Goal: Check status: Check status

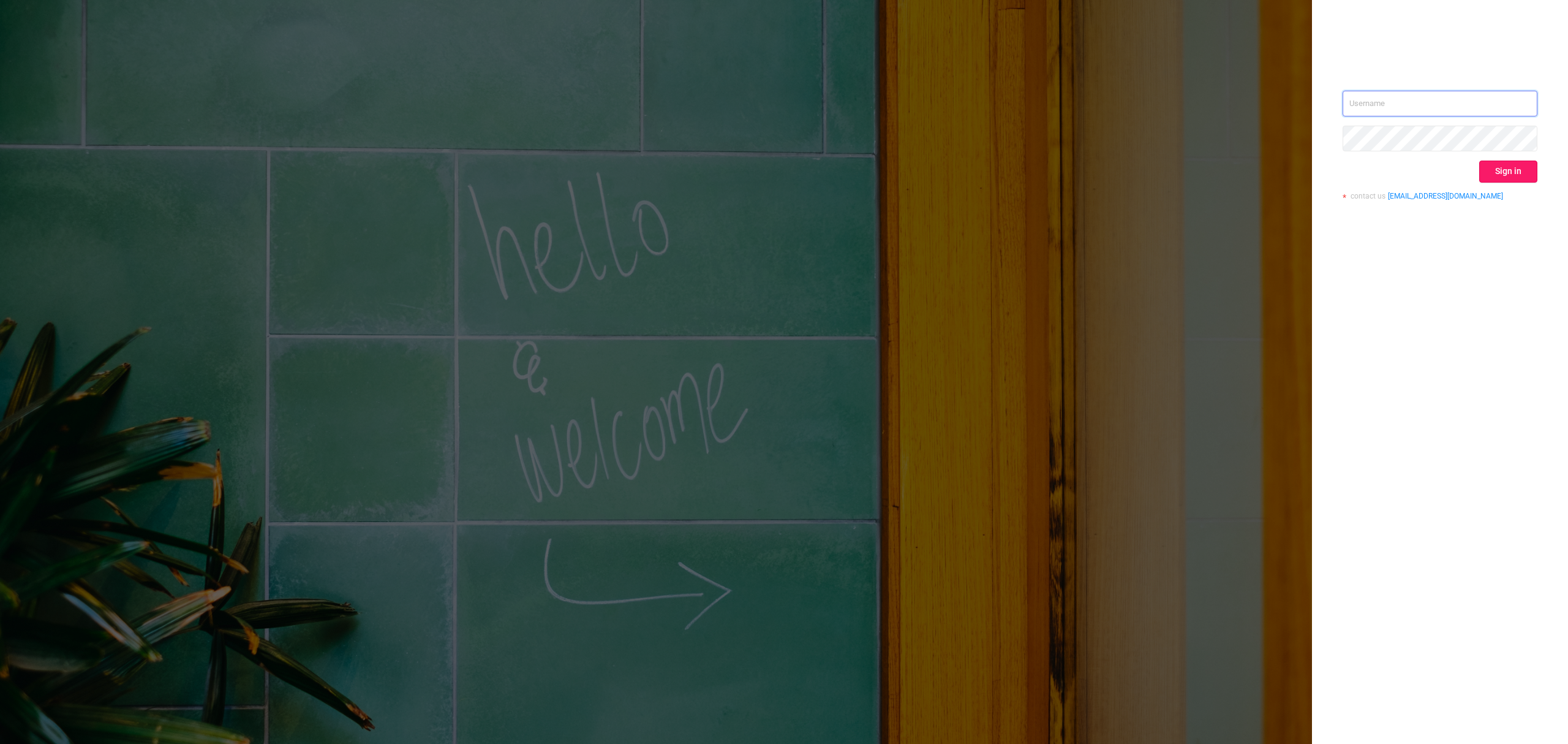
type input "[EMAIL_ADDRESS][DOMAIN_NAME]"
click at [1510, 168] on button "Sign in" at bounding box center [1509, 171] width 58 height 22
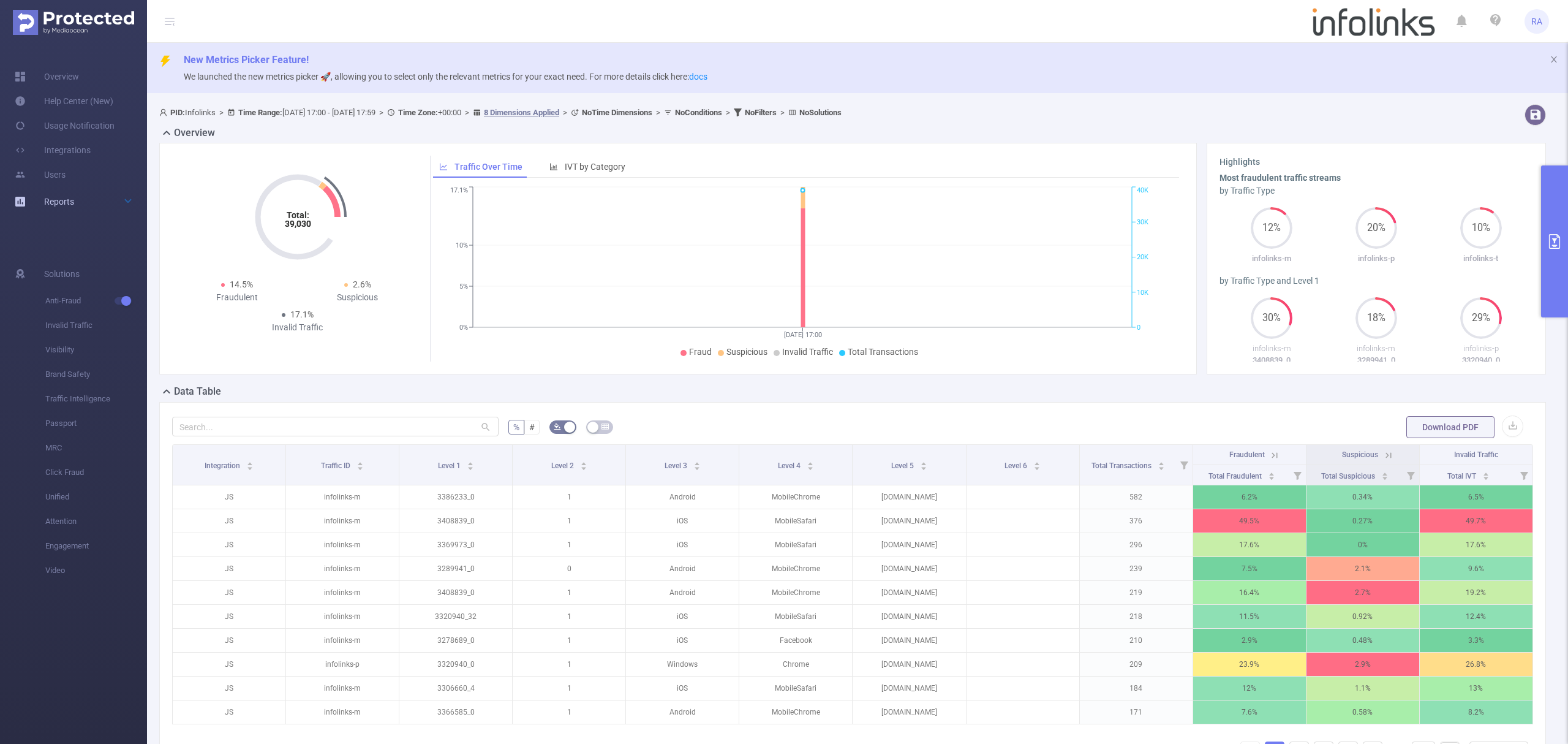
click at [79, 194] on div "Reports" at bounding box center [73, 202] width 147 height 25
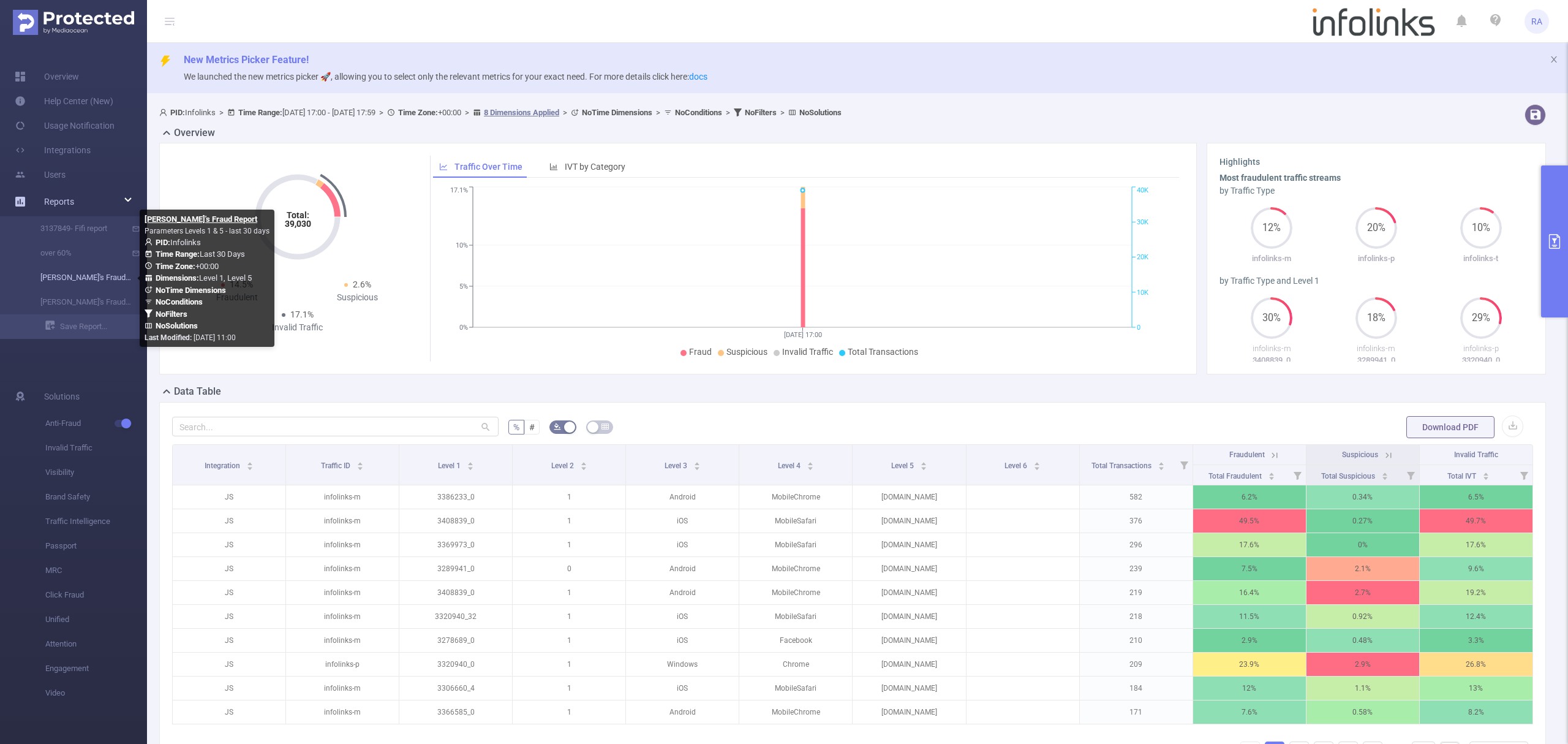
click at [86, 275] on link "[PERSON_NAME]'s Fraud Report" at bounding box center [79, 277] width 108 height 25
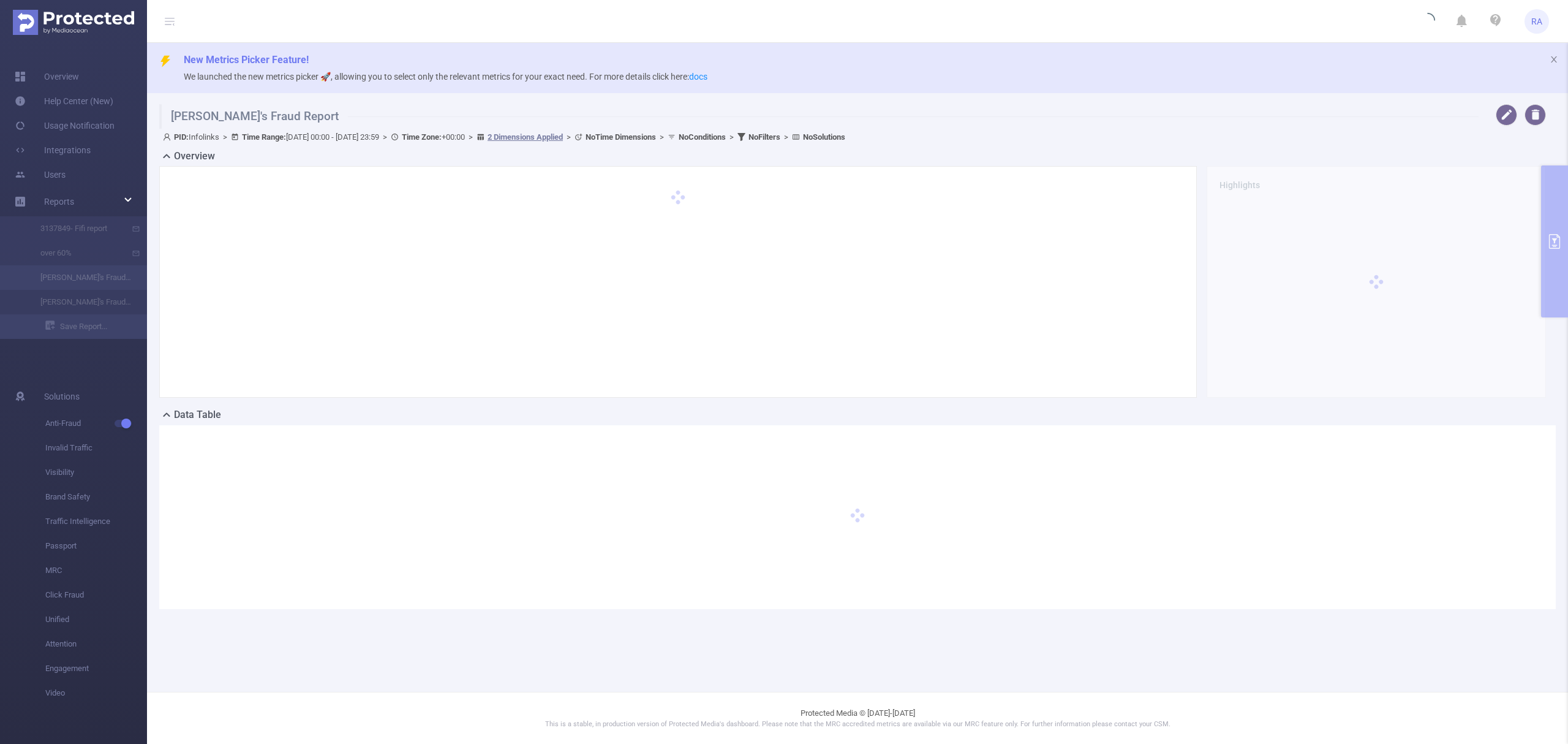
type input "[DATE] 00:00"
type input "[DATE] 23:59"
